Goal: Answer question/provide support: Share knowledge or assist other users

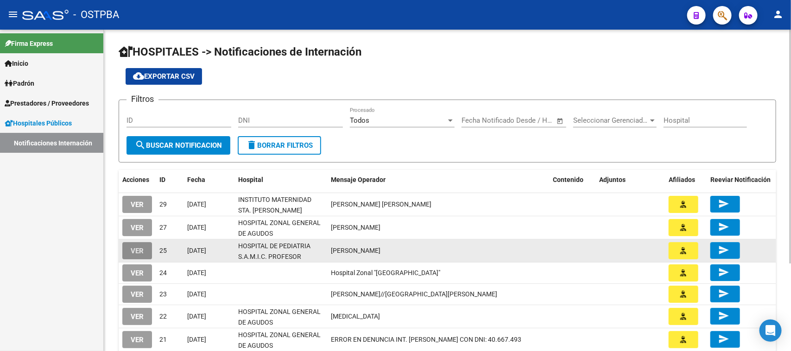
click at [139, 251] on span "VER" at bounding box center [137, 251] width 13 height 8
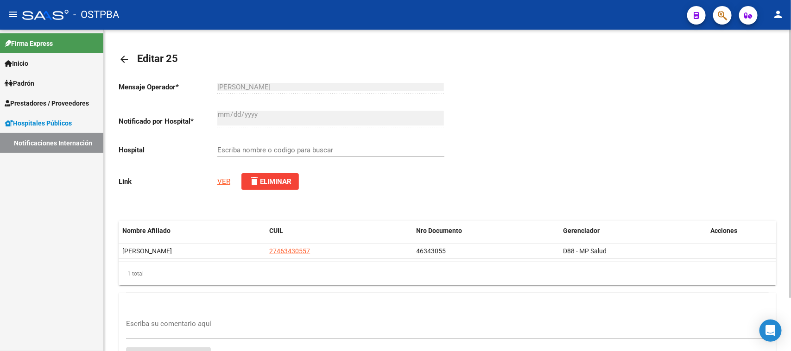
type input "HOSPITAL DE PEDIATRIA S.A.M.I.C. PROFESOR DR. JUAN F. GARRAHAN"
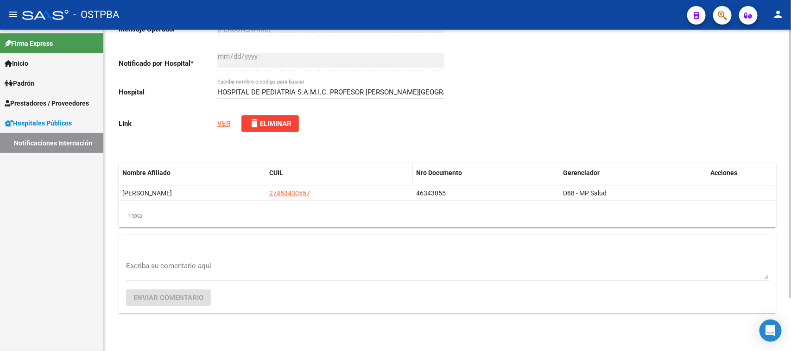
scroll to position [64, 0]
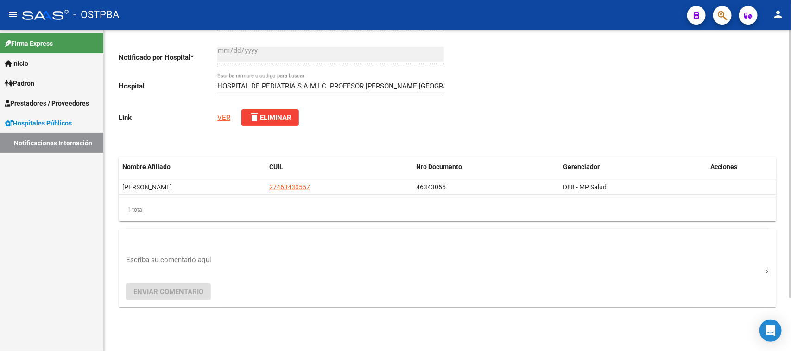
click at [221, 119] on link "VER" at bounding box center [223, 118] width 13 height 8
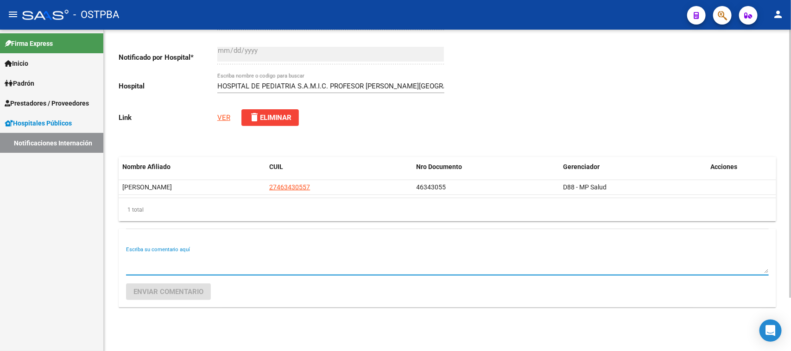
click at [220, 263] on textarea "Escriba su comentario aquí" at bounding box center [447, 264] width 643 height 19
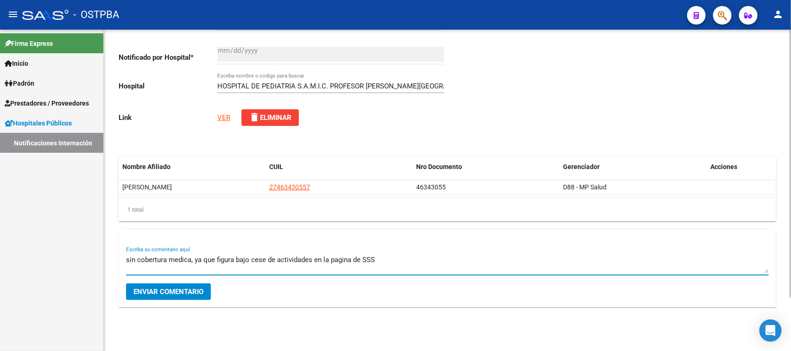
type textarea "sin cobertura medica, ya que figura bajo cese de actividades en la pagina de SSS"
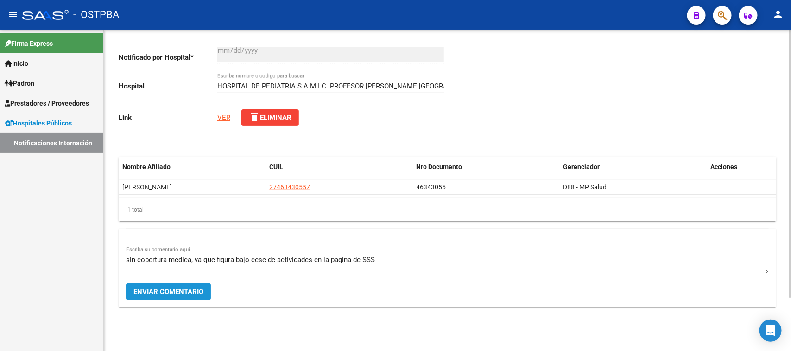
click at [195, 290] on span "Enviar comentario" at bounding box center [169, 292] width 70 height 8
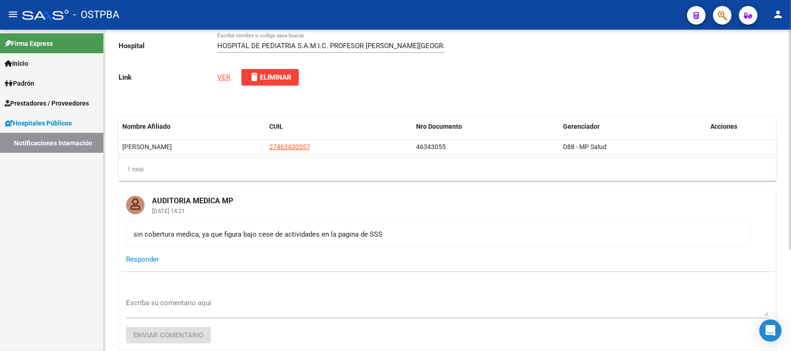
scroll to position [148, 0]
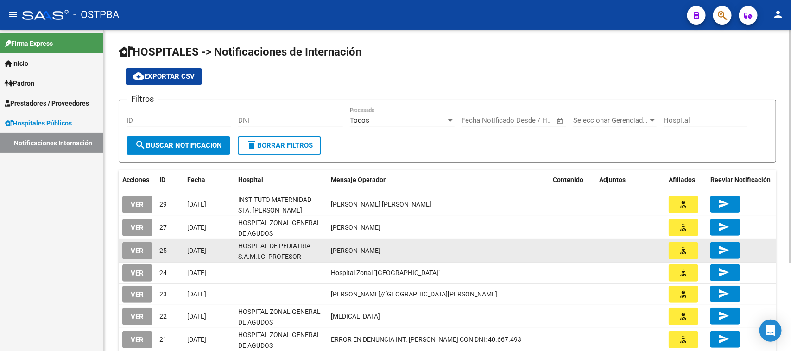
click at [134, 248] on span "VER" at bounding box center [137, 251] width 13 height 8
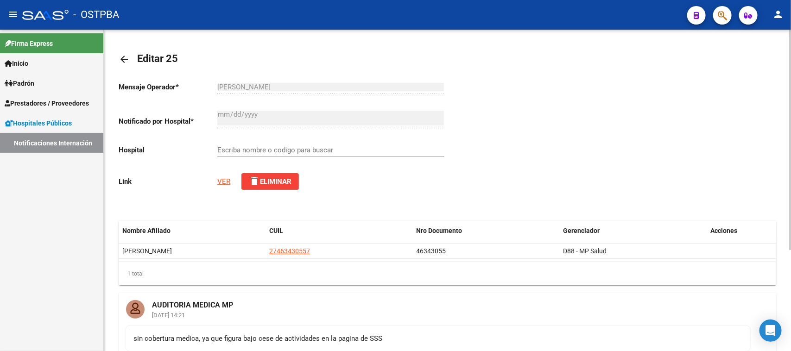
type input "HOSPITAL DE PEDIATRIA S.A.M.I.C. PROFESOR [PERSON_NAME][GEOGRAPHIC_DATA]"
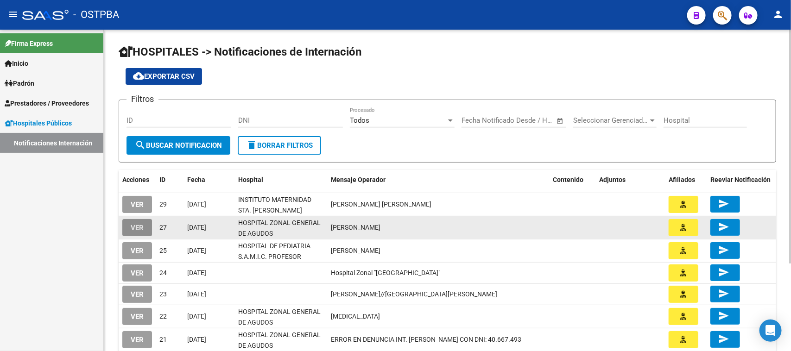
click at [130, 220] on button "VER" at bounding box center [137, 227] width 30 height 17
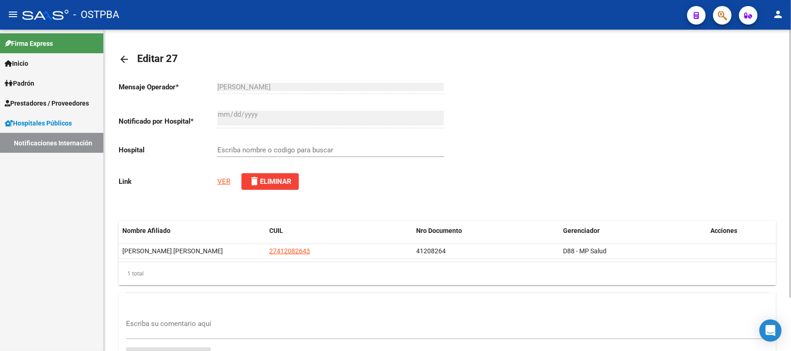
type input "HOSPITAL ZONAL GENERAL DE AGUDOS [PERSON_NAME]"
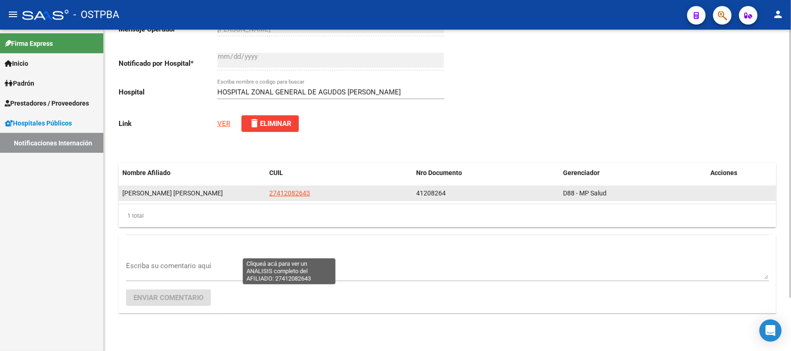
scroll to position [64, 0]
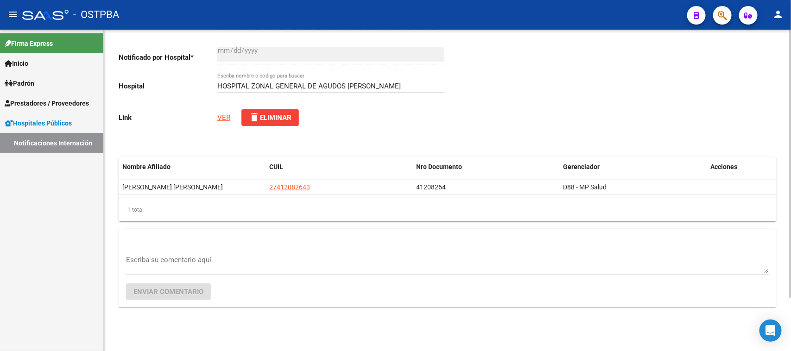
click at [229, 120] on link "VER" at bounding box center [223, 118] width 13 height 8
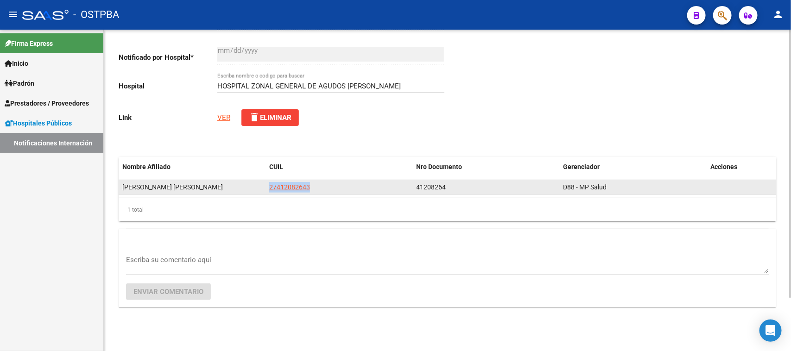
drag, startPoint x: 318, startPoint y: 186, endPoint x: 268, endPoint y: 188, distance: 50.6
click at [268, 188] on datatable-body-cell "27412082643" at bounding box center [339, 187] width 147 height 14
copy span "27412082643"
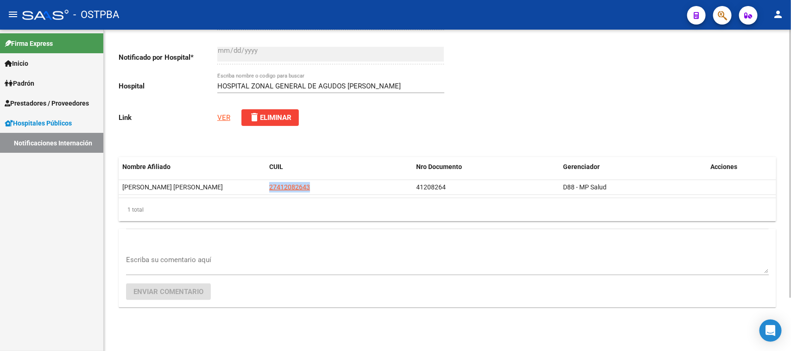
click at [182, 273] on div "Escriba su comentario aquí" at bounding box center [447, 261] width 643 height 28
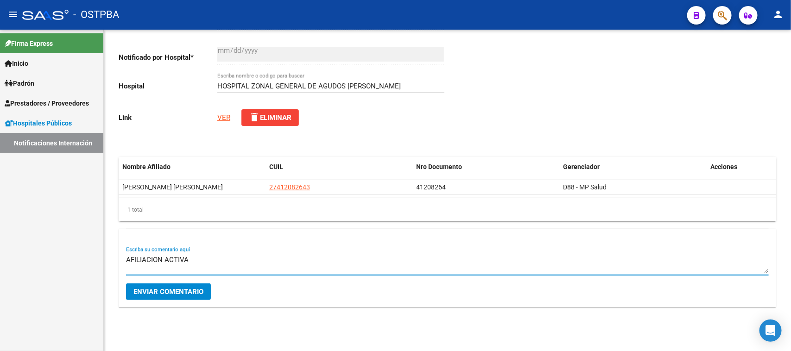
type textarea "AFILIACION ACTIVA"
click at [179, 291] on span "Enviar comentario" at bounding box center [169, 292] width 70 height 8
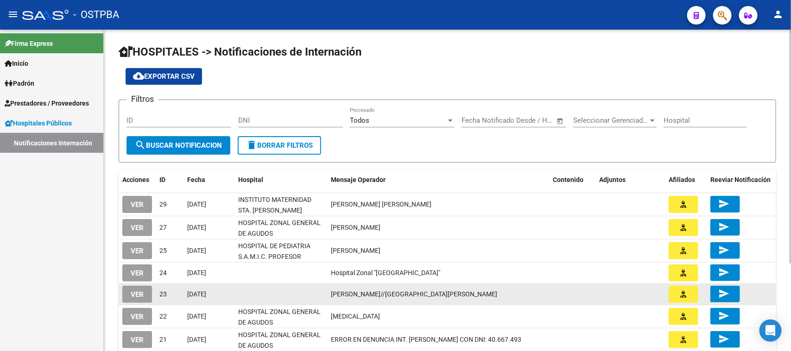
click at [138, 292] on span "VER" at bounding box center [137, 295] width 13 height 8
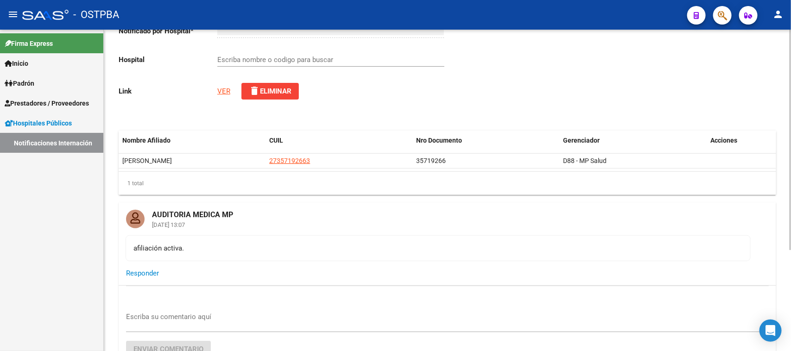
scroll to position [33, 0]
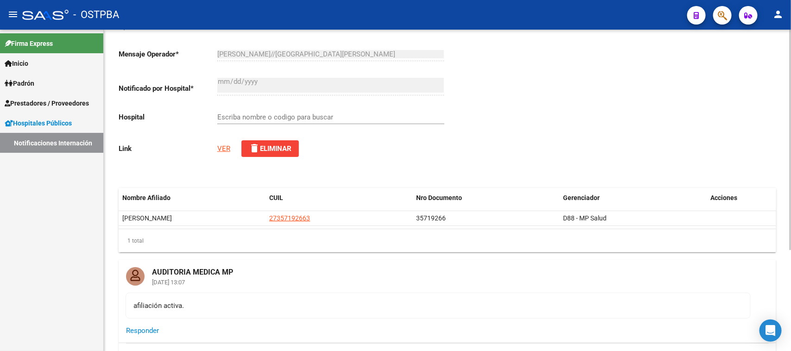
click at [225, 145] on link "VER" at bounding box center [223, 149] width 13 height 8
click at [31, 147] on link "Notificaciones Internación" at bounding box center [51, 143] width 103 height 20
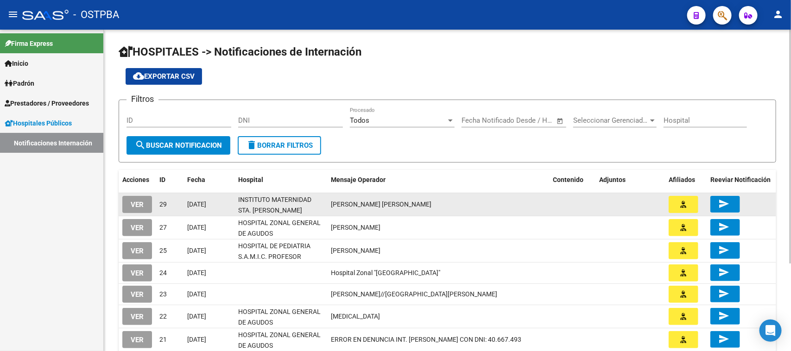
click at [144, 203] on button "VER" at bounding box center [137, 204] width 30 height 17
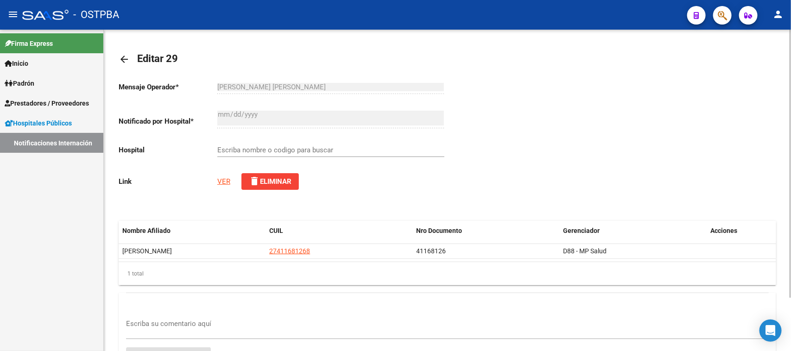
type input "INSTITUTO MATERNIDAD STA. [PERSON_NAME]"
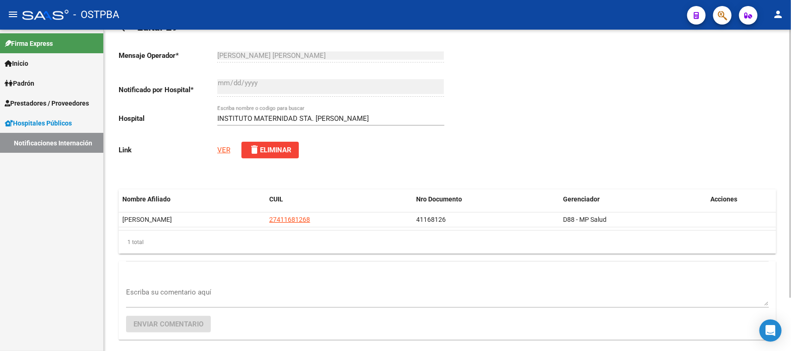
scroll to position [58, 0]
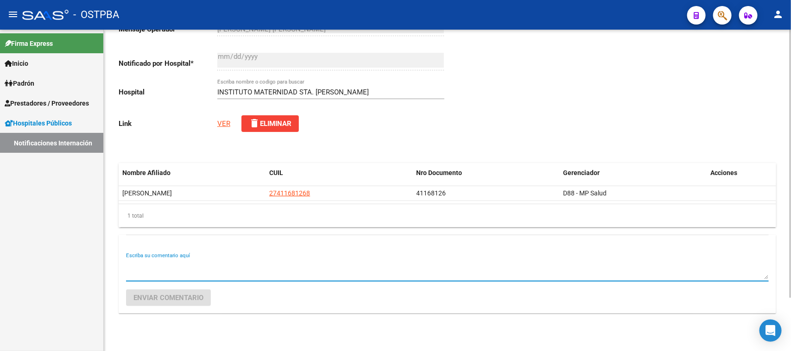
click at [229, 273] on textarea "Escriba su comentario aquí" at bounding box center [447, 270] width 643 height 19
type textarea "AFILIACION ACTIVA."
click at [175, 294] on span "Enviar comentario" at bounding box center [169, 298] width 70 height 8
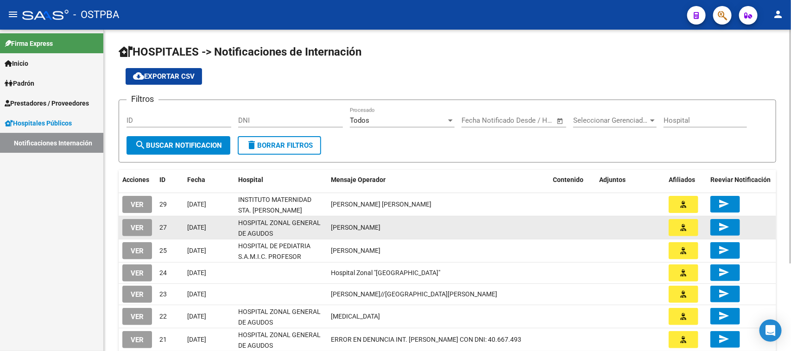
click at [258, 228] on span "HOSPITAL ZONAL GENERAL DE AGUDOS [PERSON_NAME]" at bounding box center [279, 233] width 83 height 29
click at [134, 229] on span "VER" at bounding box center [137, 228] width 13 height 8
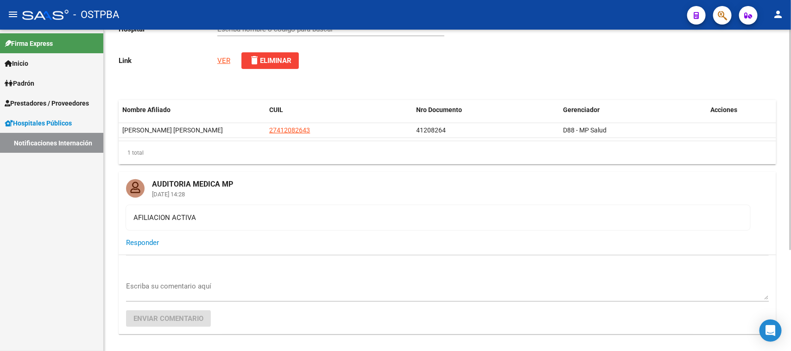
scroll to position [148, 0]
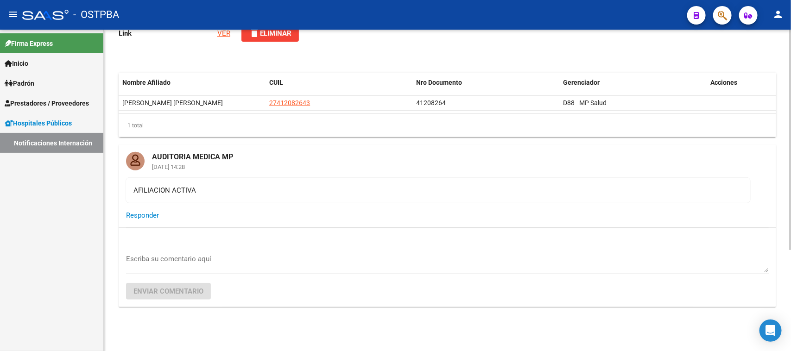
type input "HOSPITAL ZONAL GENERAL DE AGUDOS [PERSON_NAME]"
